Goal: Task Accomplishment & Management: Manage account settings

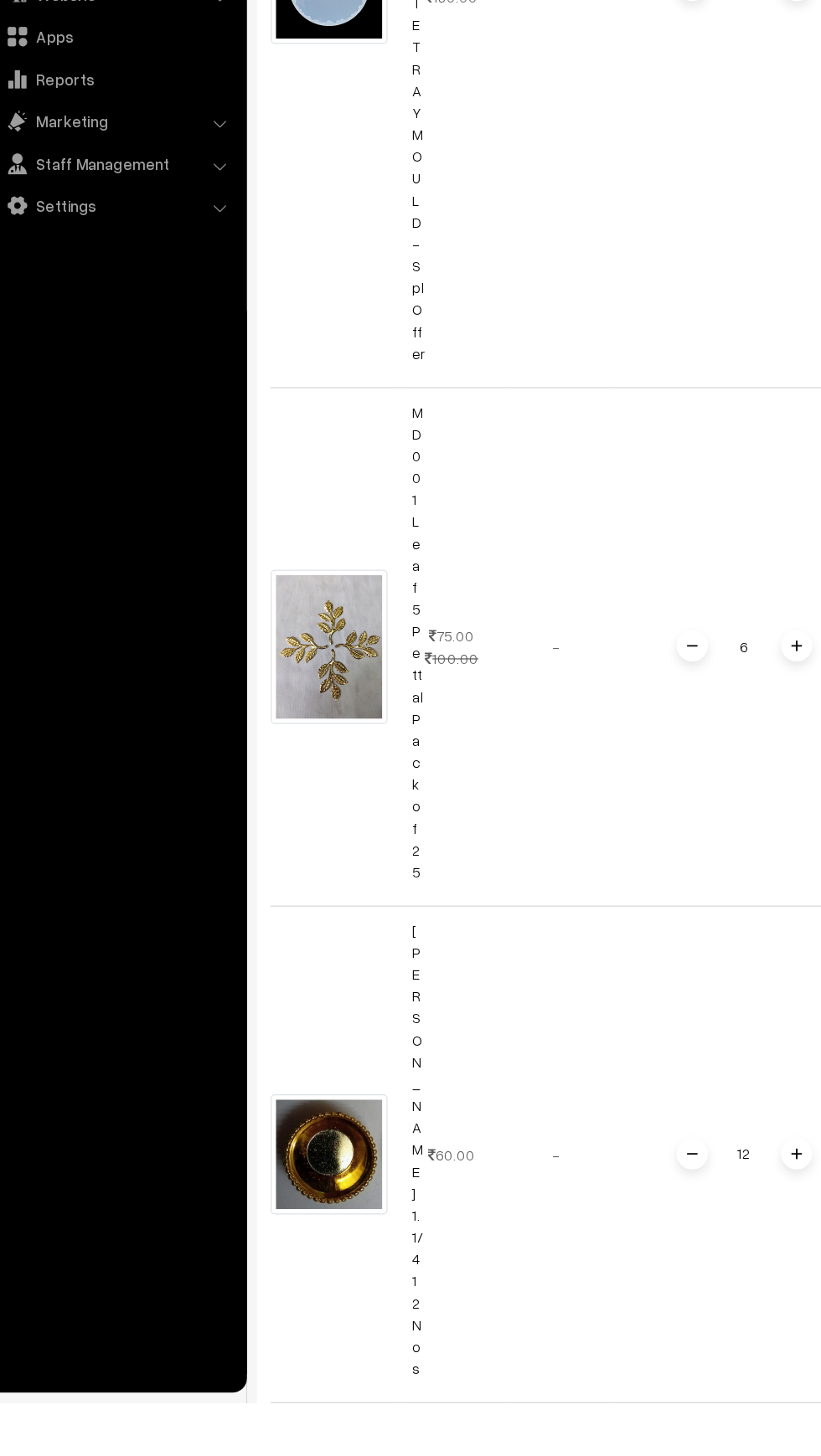
scroll to position [779, 0]
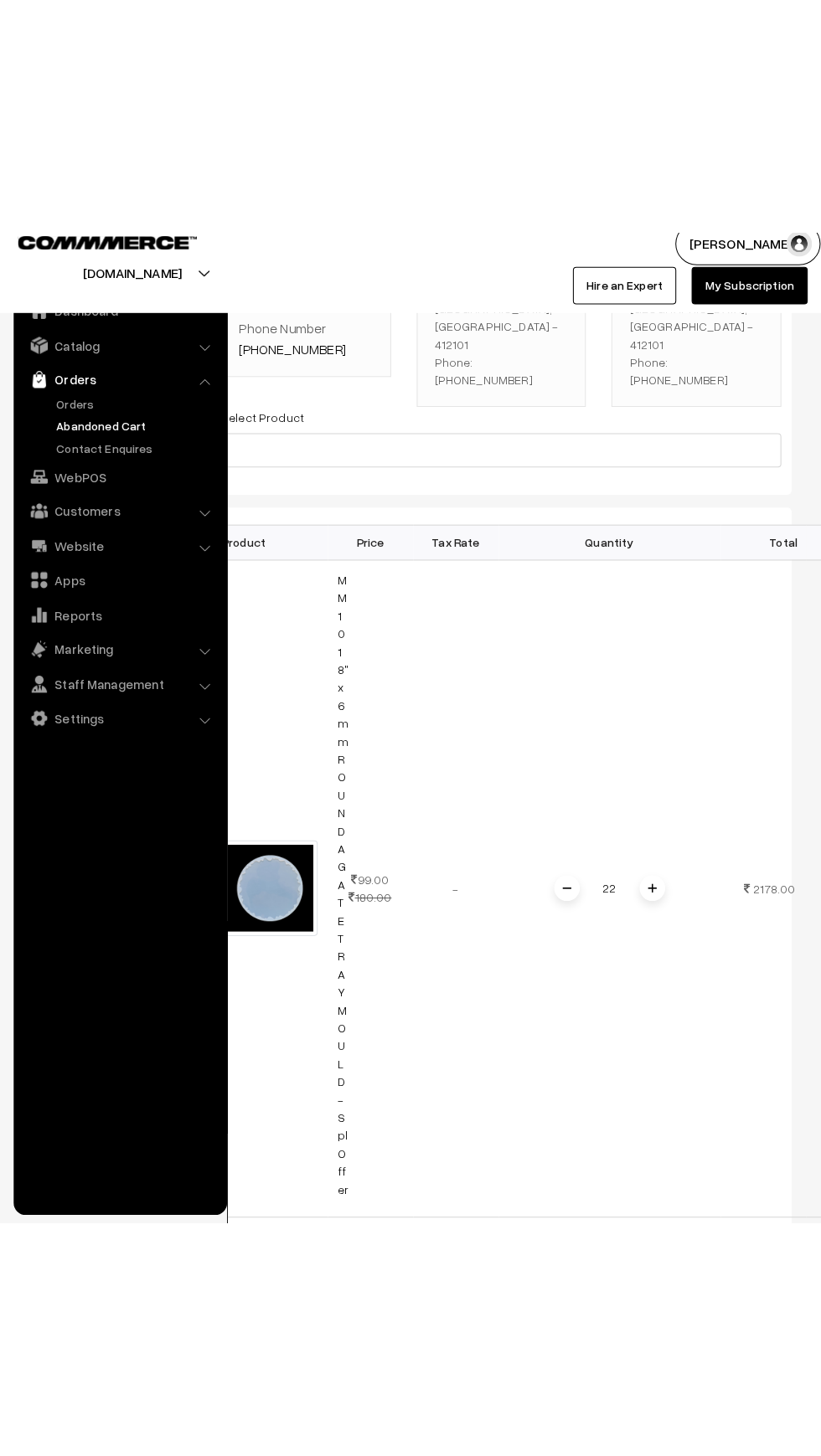
scroll to position [202, 0]
